Goal: Understand process/instructions: Learn about a topic

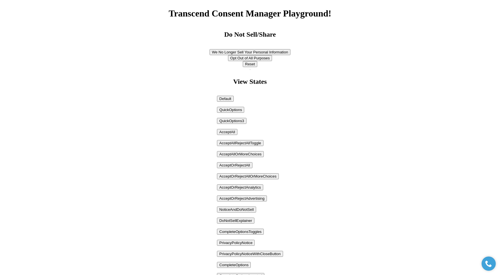
click at [231, 144] on button "AcceptAllRejectAllToggle" at bounding box center [240, 143] width 46 height 6
click at [232, 166] on button "AcceptOrRejectAll" at bounding box center [234, 165] width 35 height 6
click at [238, 155] on button "AcceptAllOrMoreChoices" at bounding box center [240, 154] width 47 height 6
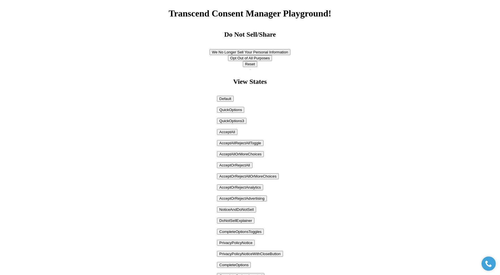
click at [248, 152] on button "AcceptAllOrMoreChoices" at bounding box center [240, 154] width 47 height 6
click at [237, 168] on button "AcceptOrRejectAll" at bounding box center [234, 165] width 35 height 6
click at [238, 199] on button "AcceptOrRejectAdvertising" at bounding box center [242, 198] width 50 height 6
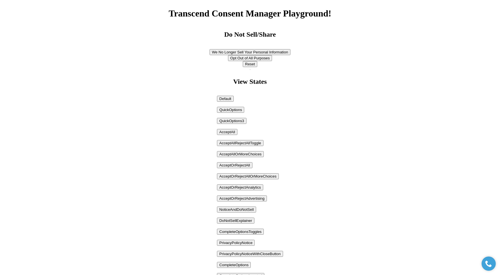
drag, startPoint x: 330, startPoint y: 259, endPoint x: 277, endPoint y: 241, distance: 55.9
click at [252, 142] on button "AcceptAllRejectAllToggle" at bounding box center [240, 143] width 46 height 6
click at [226, 111] on button "QuickOptions" at bounding box center [230, 110] width 27 height 6
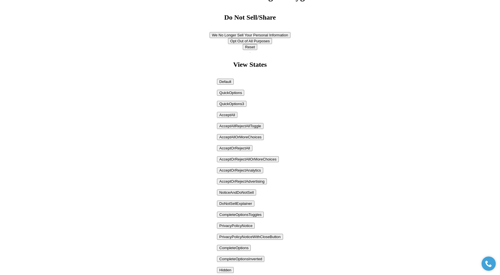
scroll to position [47, 0]
